Goal: Navigation & Orientation: Find specific page/section

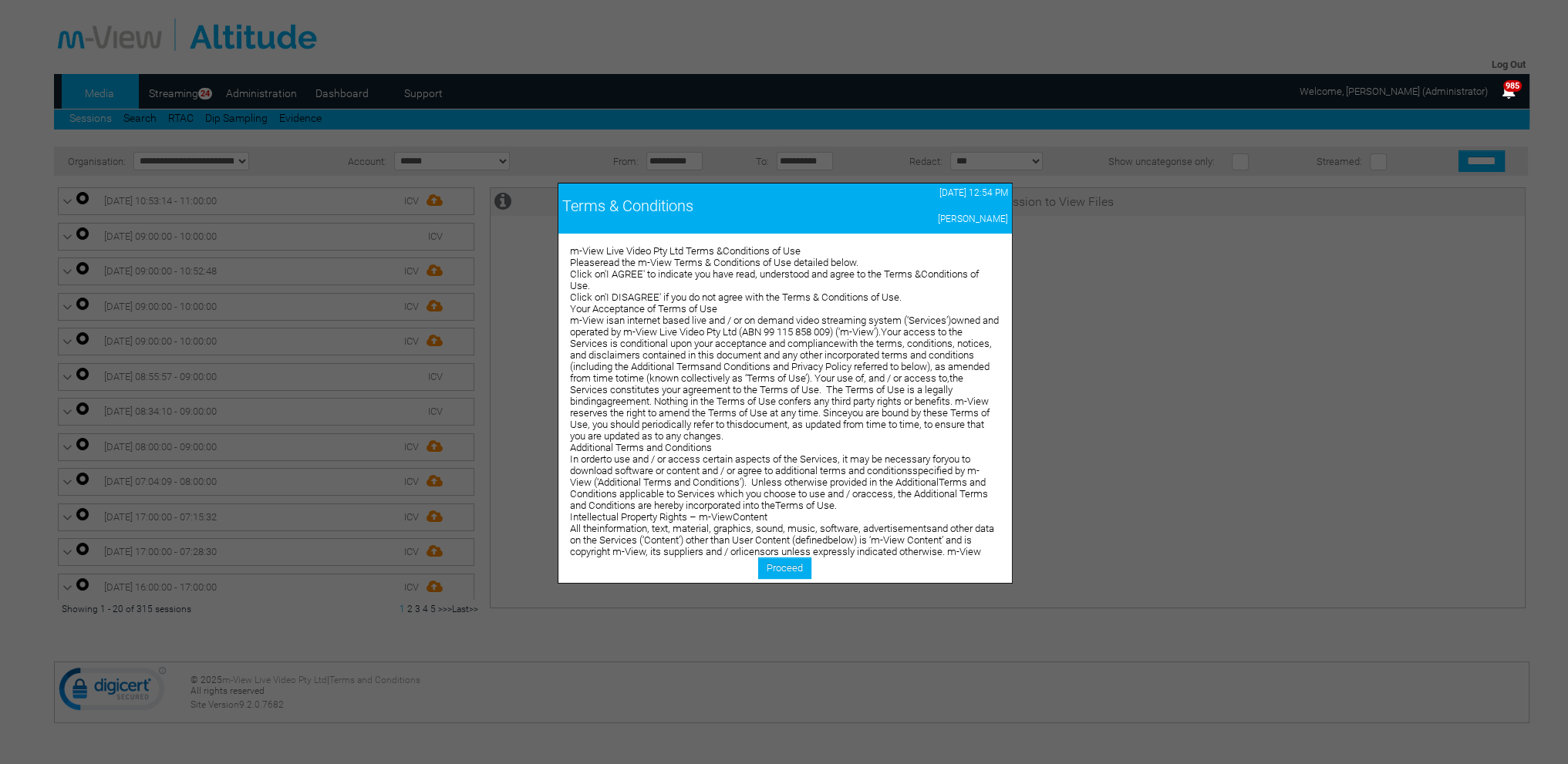
click at [340, 92] on div at bounding box center [784, 382] width 1568 height 764
click at [771, 564] on link "Proceed" at bounding box center [785, 567] width 53 height 21
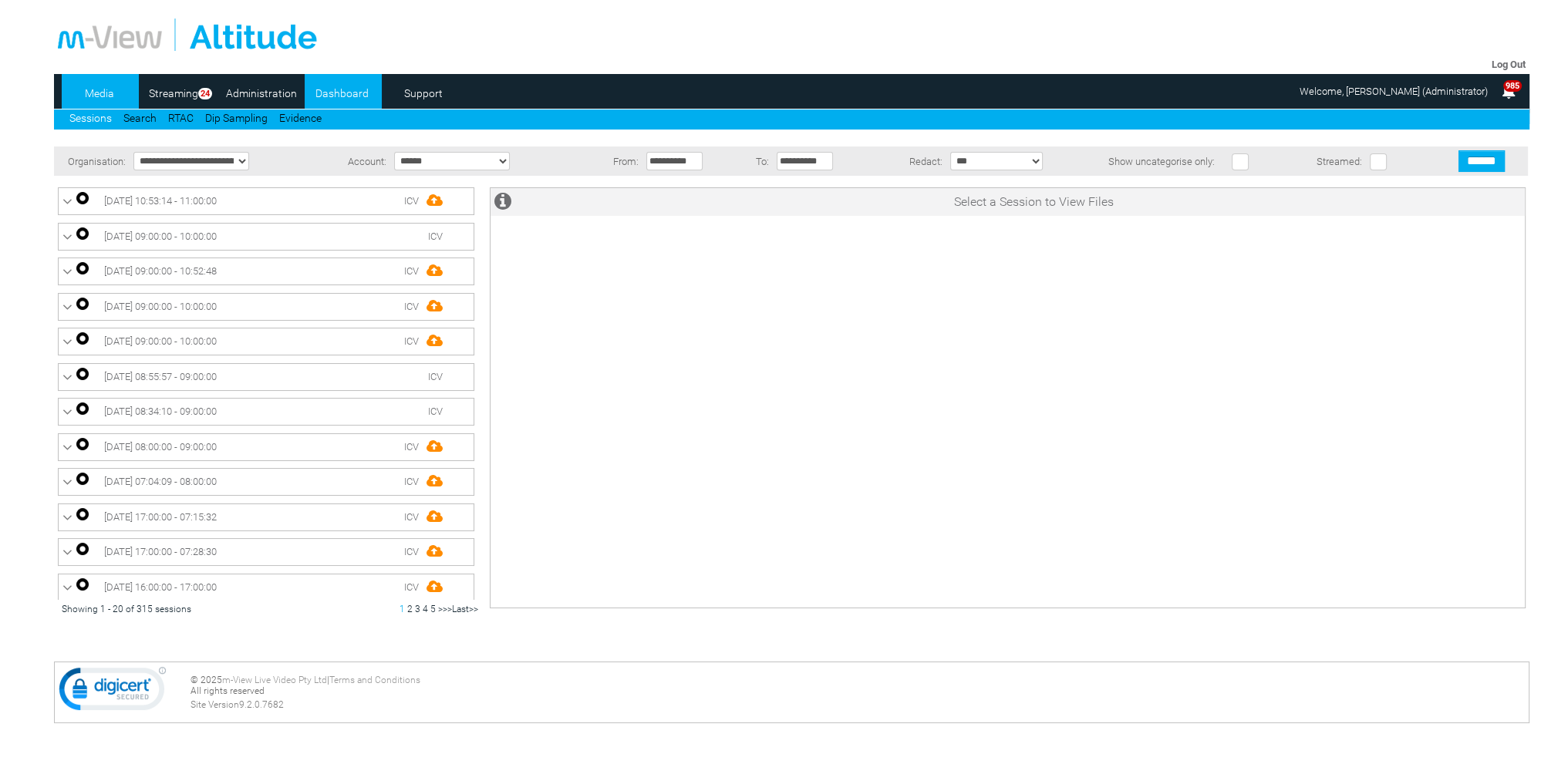
click at [356, 94] on link "Dashboard" at bounding box center [342, 93] width 75 height 23
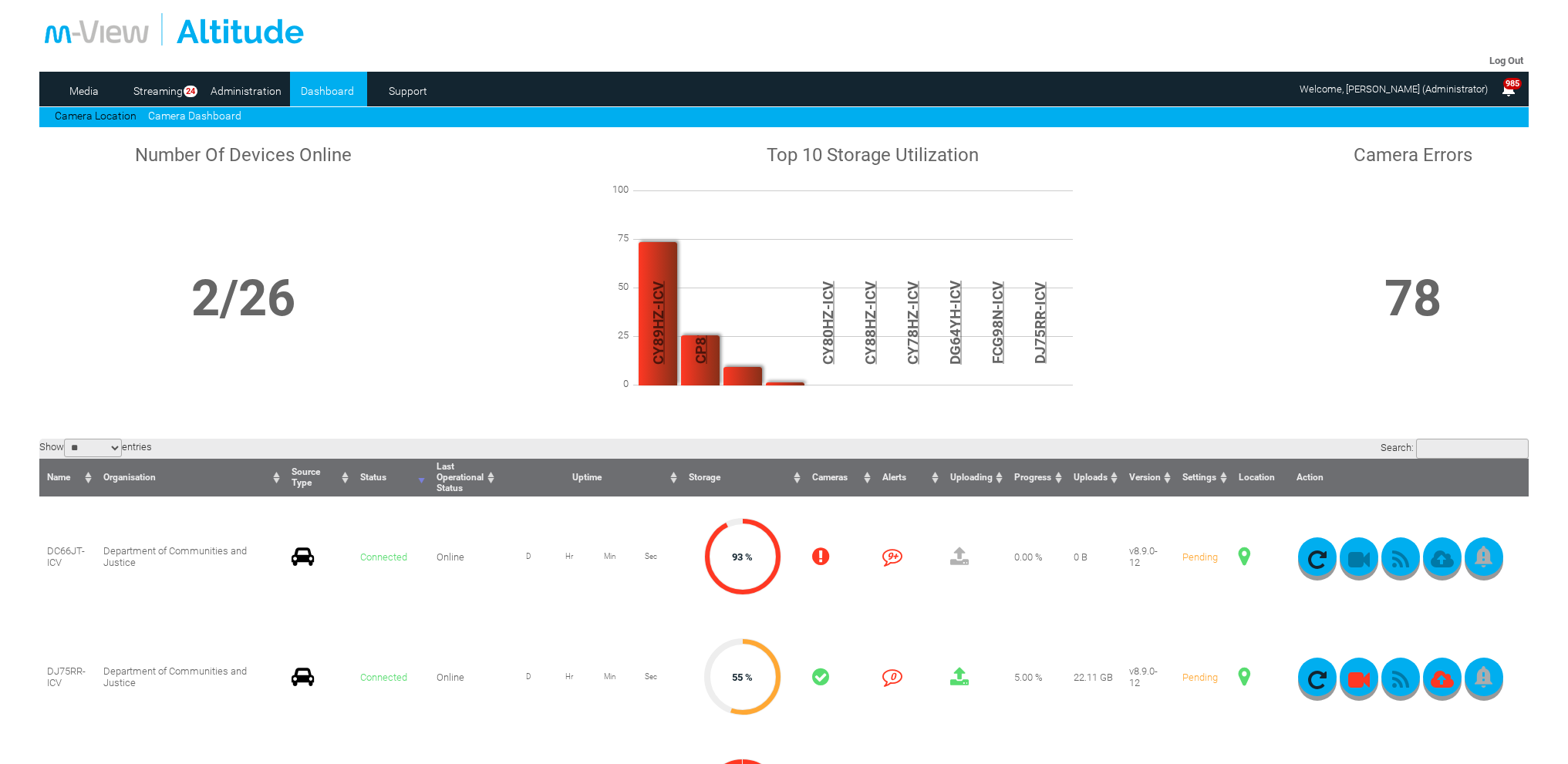
scroll to position [231, 0]
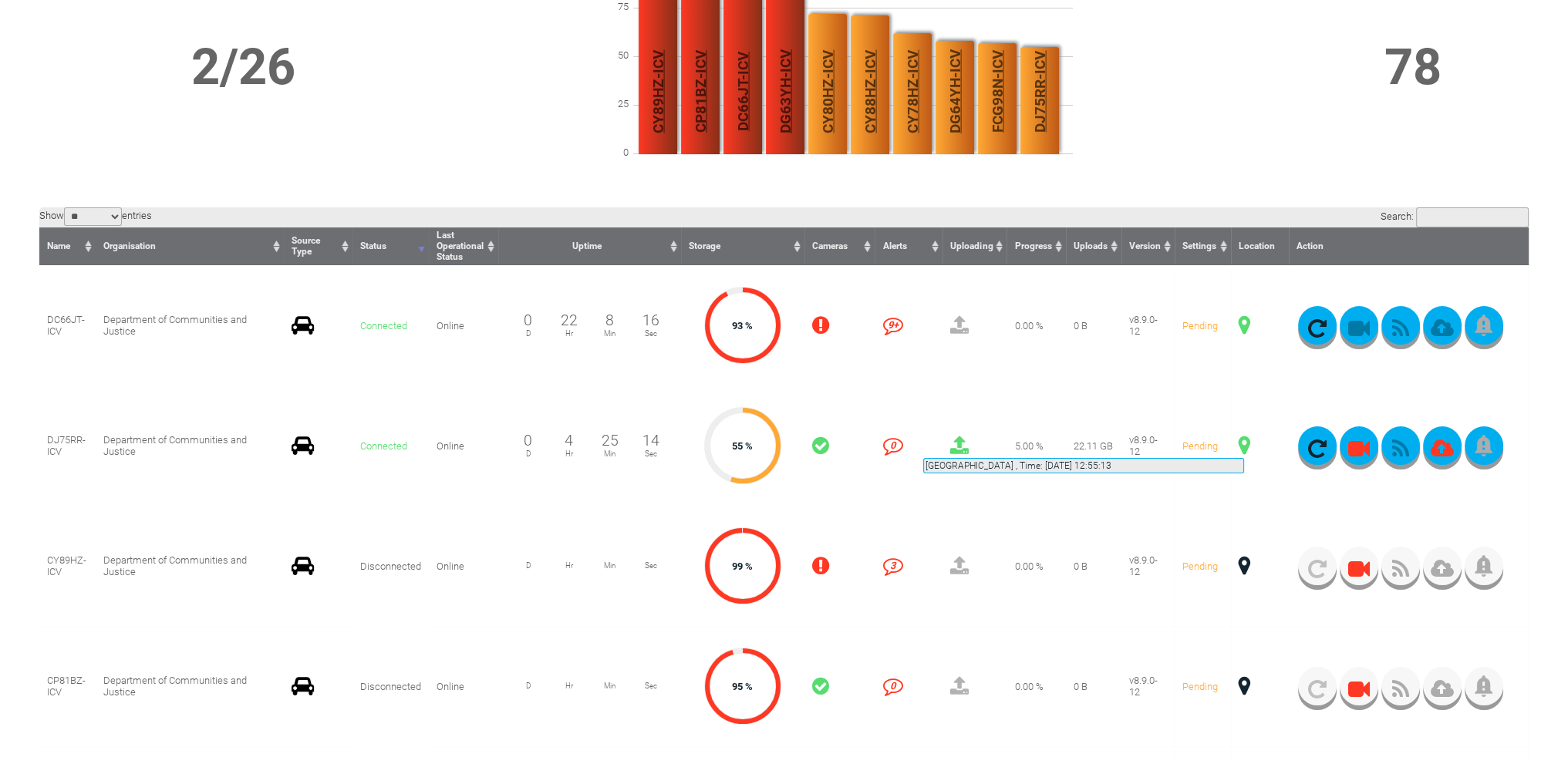
click at [1244, 440] on span at bounding box center [1243, 445] width 11 height 20
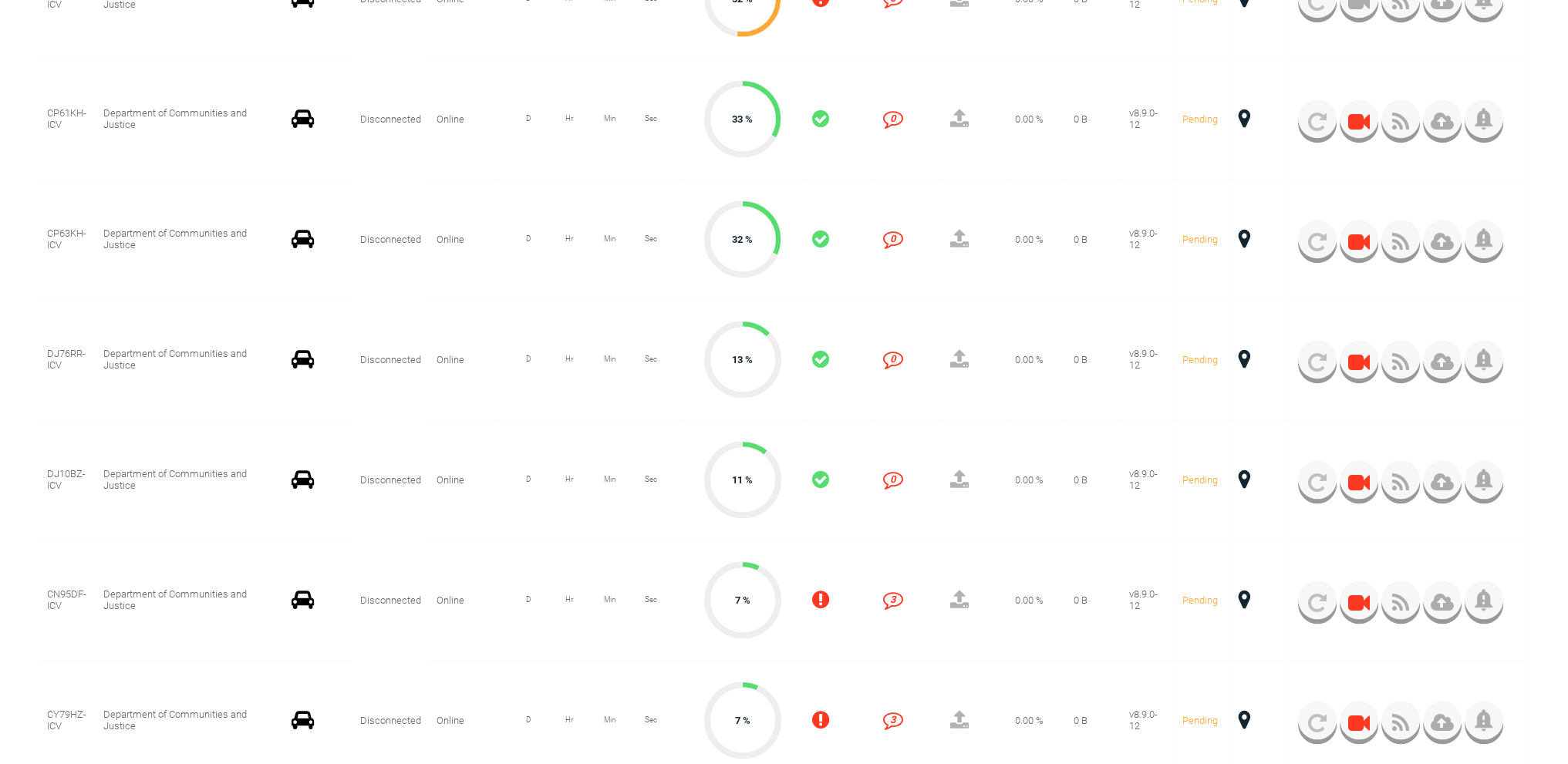
scroll to position [1850, 0]
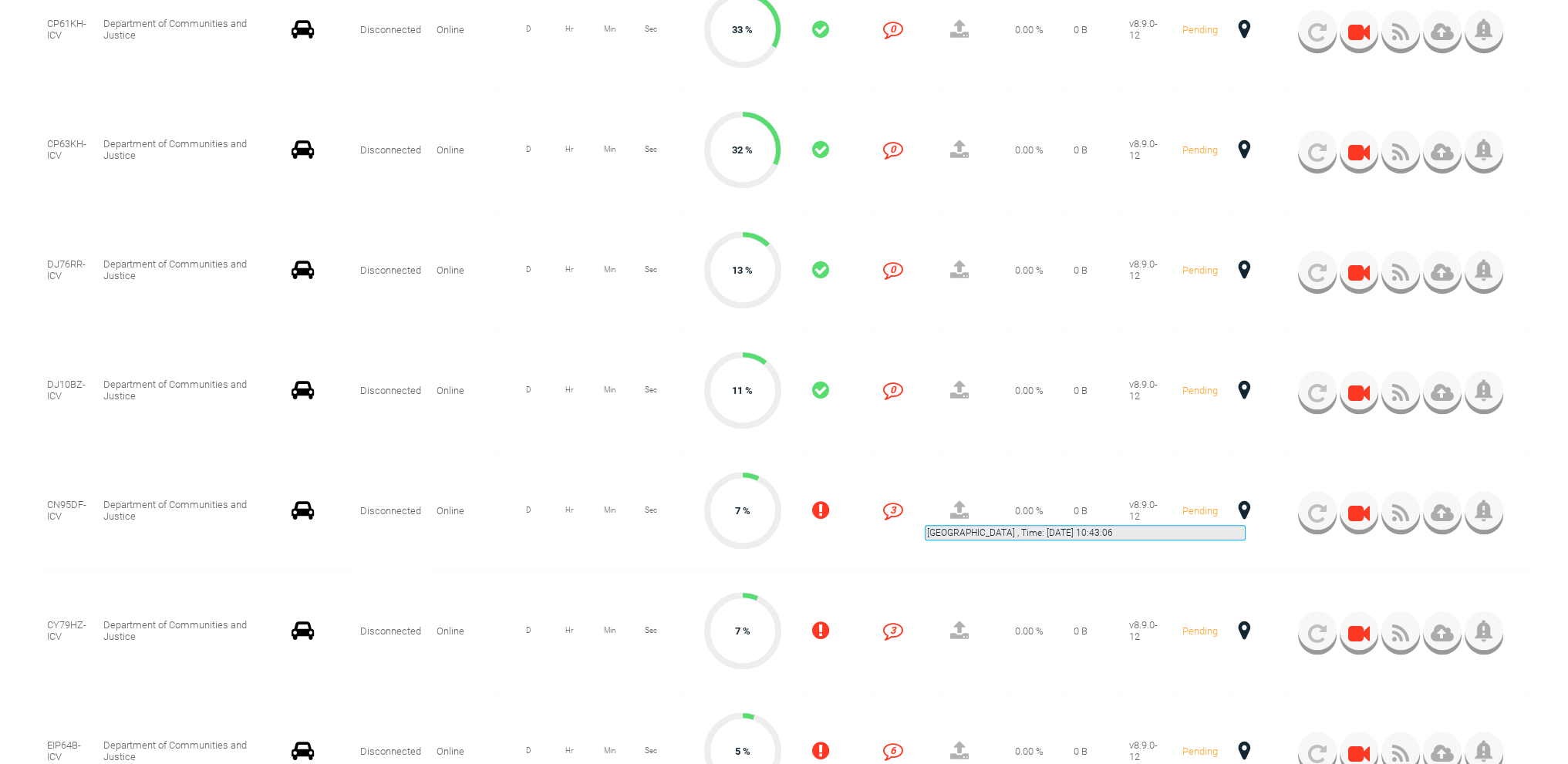
click at [1245, 506] on span at bounding box center [1243, 510] width 11 height 20
